Goal: Task Accomplishment & Management: Use online tool/utility

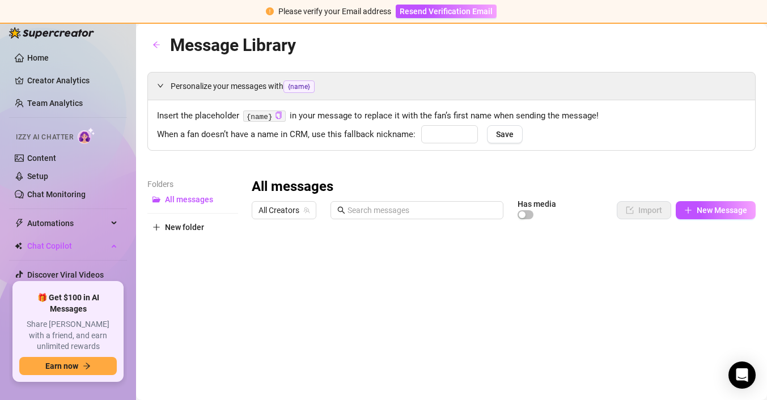
type input "baby"
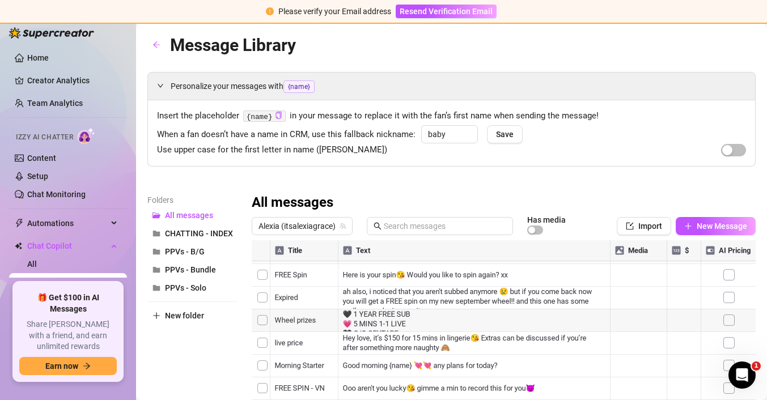
scroll to position [20, 0]
click at [420, 298] on div at bounding box center [504, 366] width 504 height 253
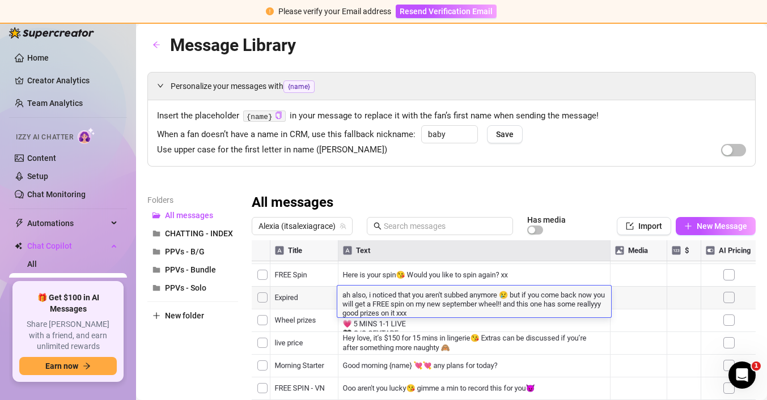
click at [420, 298] on textarea "ah also, i noticed that you aren't subbed anymore 😢 but if you come back now yo…" at bounding box center [474, 303] width 274 height 28
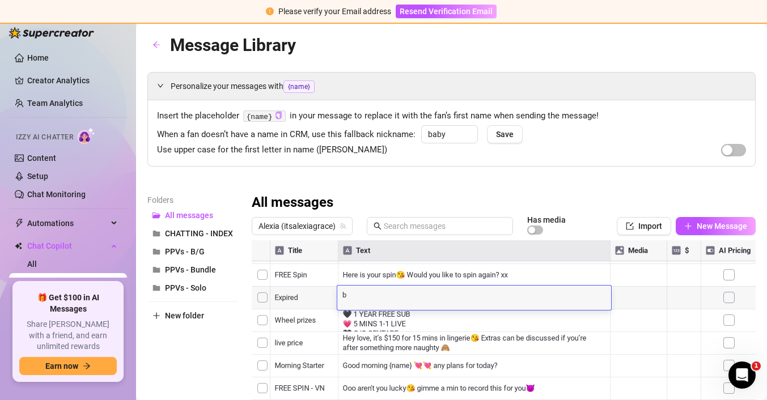
scroll to position [0, 0]
type textarea "b"
type textarea "babe you arent subbed"
click at [385, 295] on textarea "babe you arent subbed" at bounding box center [474, 294] width 274 height 10
click at [436, 297] on textarea "babe you [PERSON_NAME] subbed" at bounding box center [474, 294] width 274 height 10
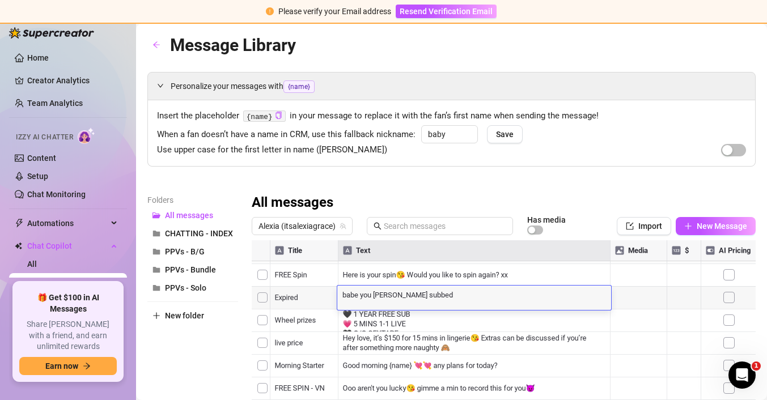
click at [393, 291] on textarea "babe you [PERSON_NAME] subbed" at bounding box center [474, 294] width 274 height 10
click at [415, 294] on textarea "babe you aren't subbed" at bounding box center [474, 294] width 274 height 10
click at [426, 294] on textarea "babe you aren't subbed" at bounding box center [474, 294] width 274 height 10
type textarea "babe you aren't subbed anymore :( If you Re Subscribe [DATE] you will get my BR…"
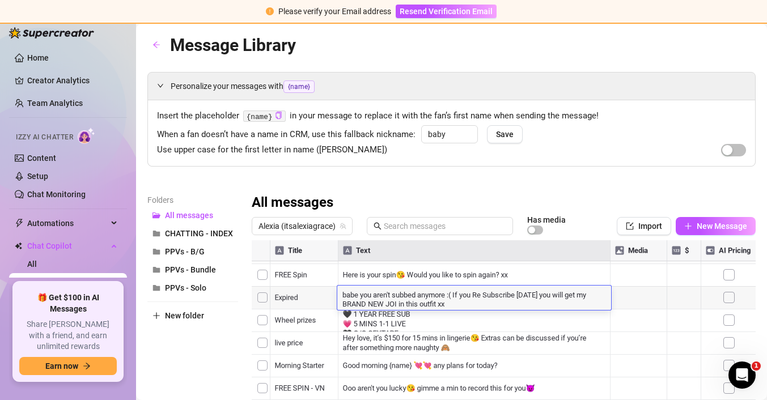
click at [627, 298] on div at bounding box center [504, 366] width 504 height 253
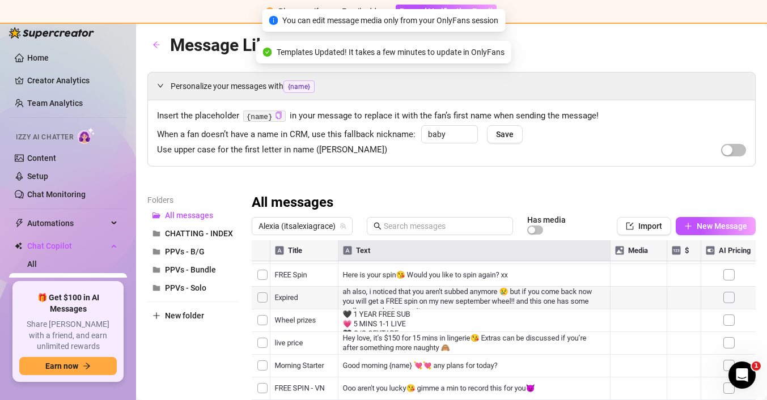
click at [632, 296] on div at bounding box center [504, 366] width 504 height 253
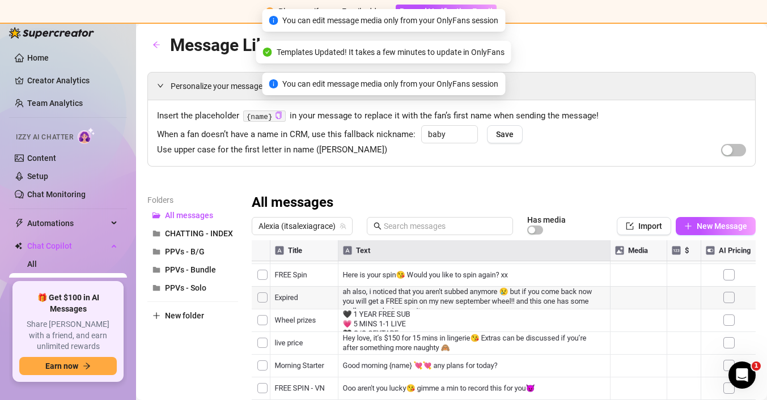
click at [632, 296] on div at bounding box center [504, 366] width 504 height 253
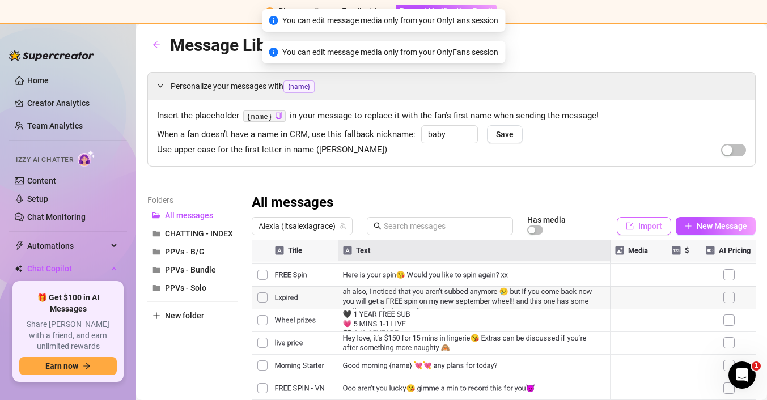
click at [642, 227] on span "Import" at bounding box center [650, 226] width 24 height 9
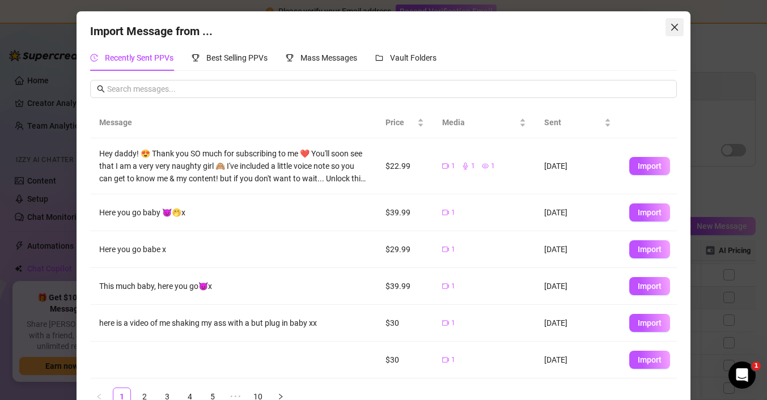
click at [677, 28] on icon "close" at bounding box center [674, 27] width 9 height 9
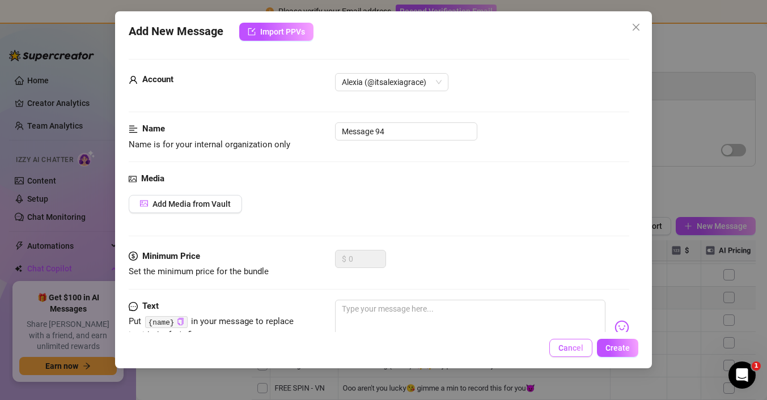
click at [581, 349] on span "Cancel" at bounding box center [570, 348] width 25 height 9
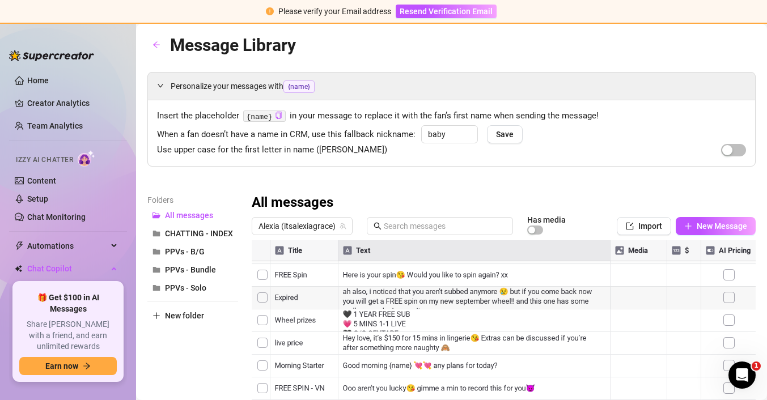
click at [436, 310] on div at bounding box center [504, 366] width 504 height 253
click at [451, 296] on div at bounding box center [504, 366] width 504 height 253
click at [432, 305] on div at bounding box center [504, 366] width 504 height 253
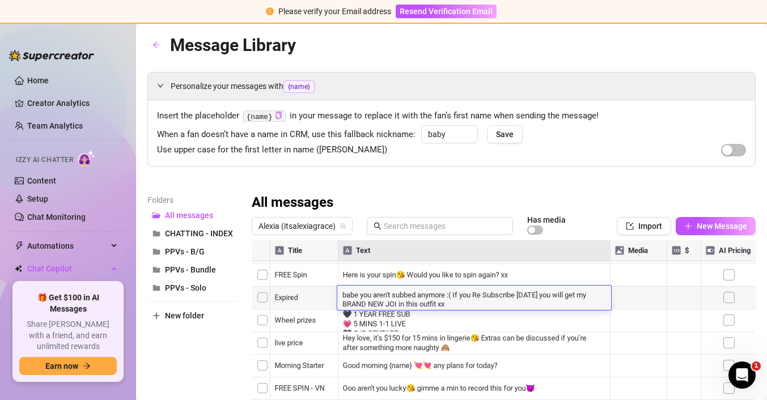
click at [438, 304] on textarea "babe you aren't subbed anymore :( If you Re Subscribe [DATE] you will get my BR…" at bounding box center [474, 298] width 274 height 19
type textarea "babe you aren't subbed anymore :( If you Re Subscribe [DATE] you will get my BR…"
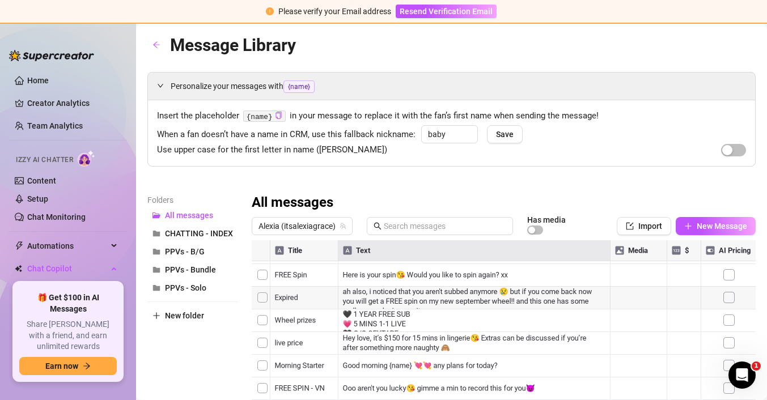
scroll to position [33, 0]
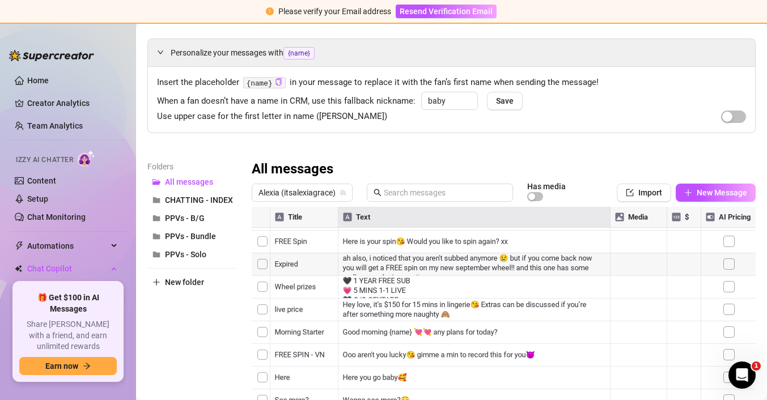
drag, startPoint x: 545, startPoint y: 236, endPoint x: 349, endPoint y: 240, distance: 196.2
click at [349, 240] on div at bounding box center [504, 333] width 504 height 253
click at [302, 239] on div at bounding box center [504, 333] width 504 height 253
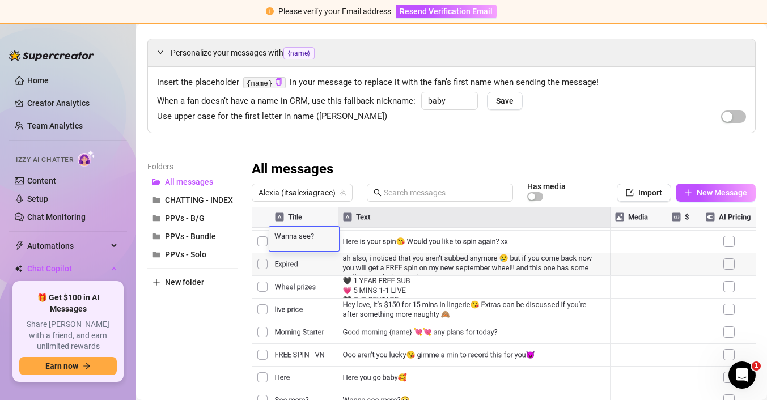
type textarea "V"
type textarea "FREE JOI"
click at [424, 237] on div at bounding box center [504, 333] width 504 height 253
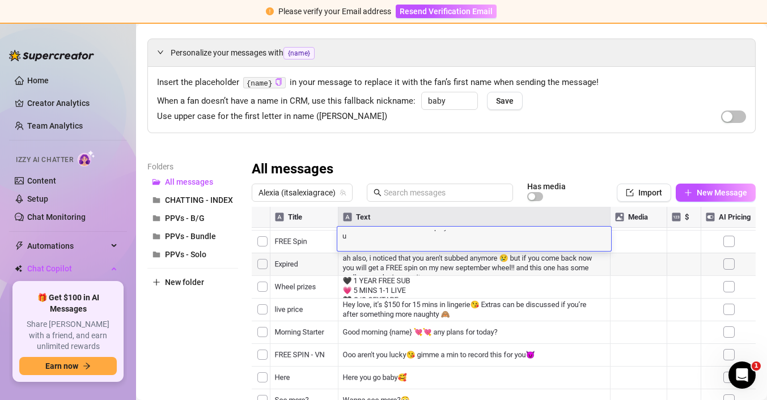
scroll to position [2, 0]
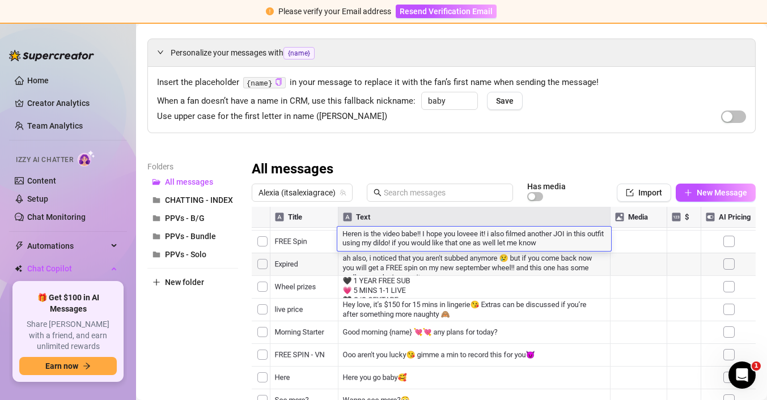
type textarea "Heren is the video babe!! I hope you loveee it! i also filmed another JOI in th…"
click at [582, 250] on div "Heren is the video babe!! I hope you loveee it! i also filmed another JOI in th…" at bounding box center [474, 239] width 274 height 24
click at [575, 248] on textarea "Heren is the video babe!! I hope you loveee it! i also filmed another JOI in th…" at bounding box center [474, 239] width 274 height 19
type textarea "Heren is the video babe!! I hope you loveee it! i also filmed another JOI in th…"
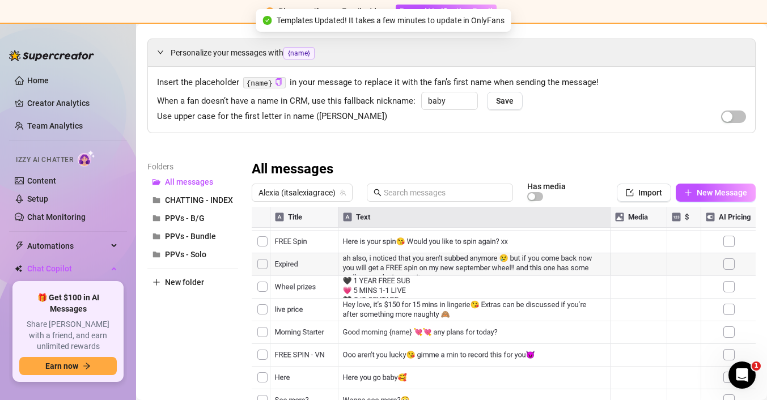
click at [569, 149] on div "Personalize your messages with {name} Insert the placeholder {name} in your mes…" at bounding box center [451, 249] width 608 height 421
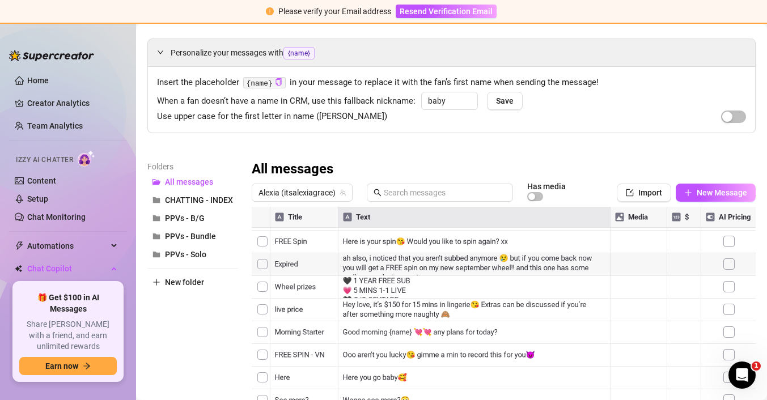
click at [38, 77] on link "Home" at bounding box center [38, 80] width 22 height 9
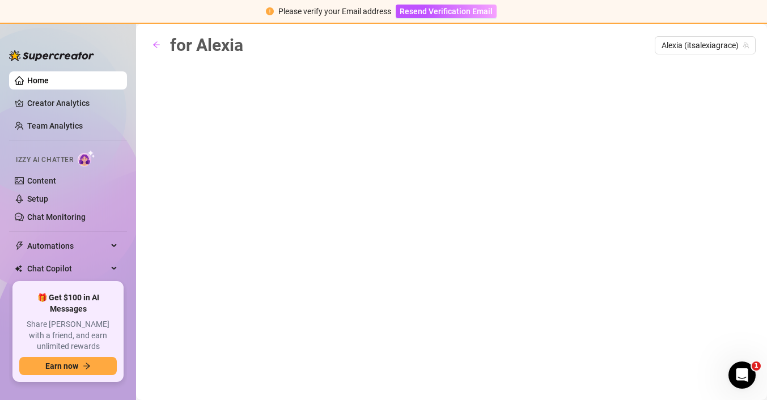
click at [49, 80] on link "Home" at bounding box center [38, 80] width 22 height 9
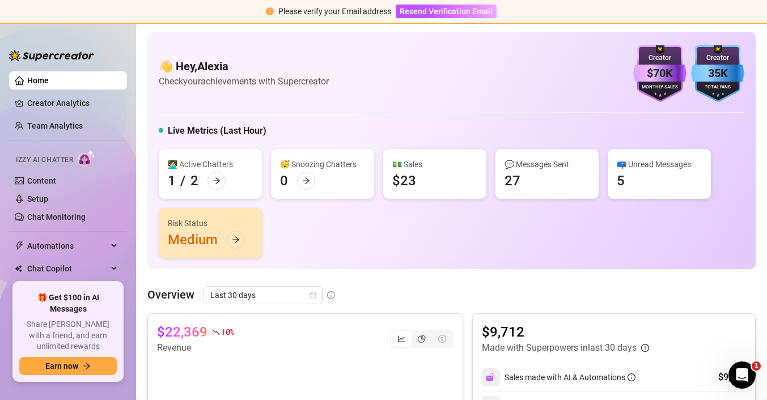
scroll to position [35, 0]
